Goal: Transaction & Acquisition: Purchase product/service

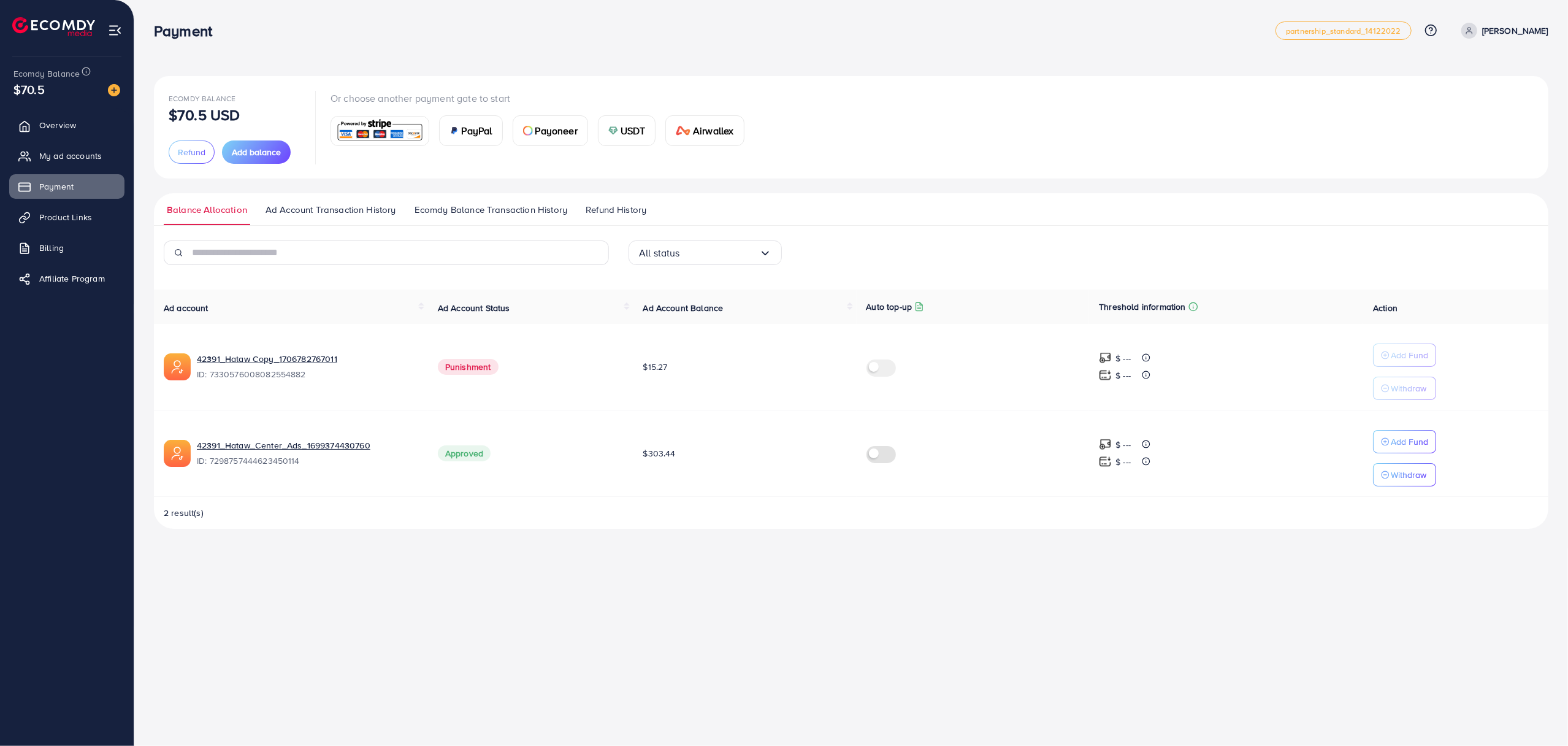
click at [517, 596] on div "Payment partnership_standard_14122022 Help Center Contact Support Plans and Pri…" at bounding box center [784, 373] width 1568 height 746
